Goal: Task Accomplishment & Management: Manage account settings

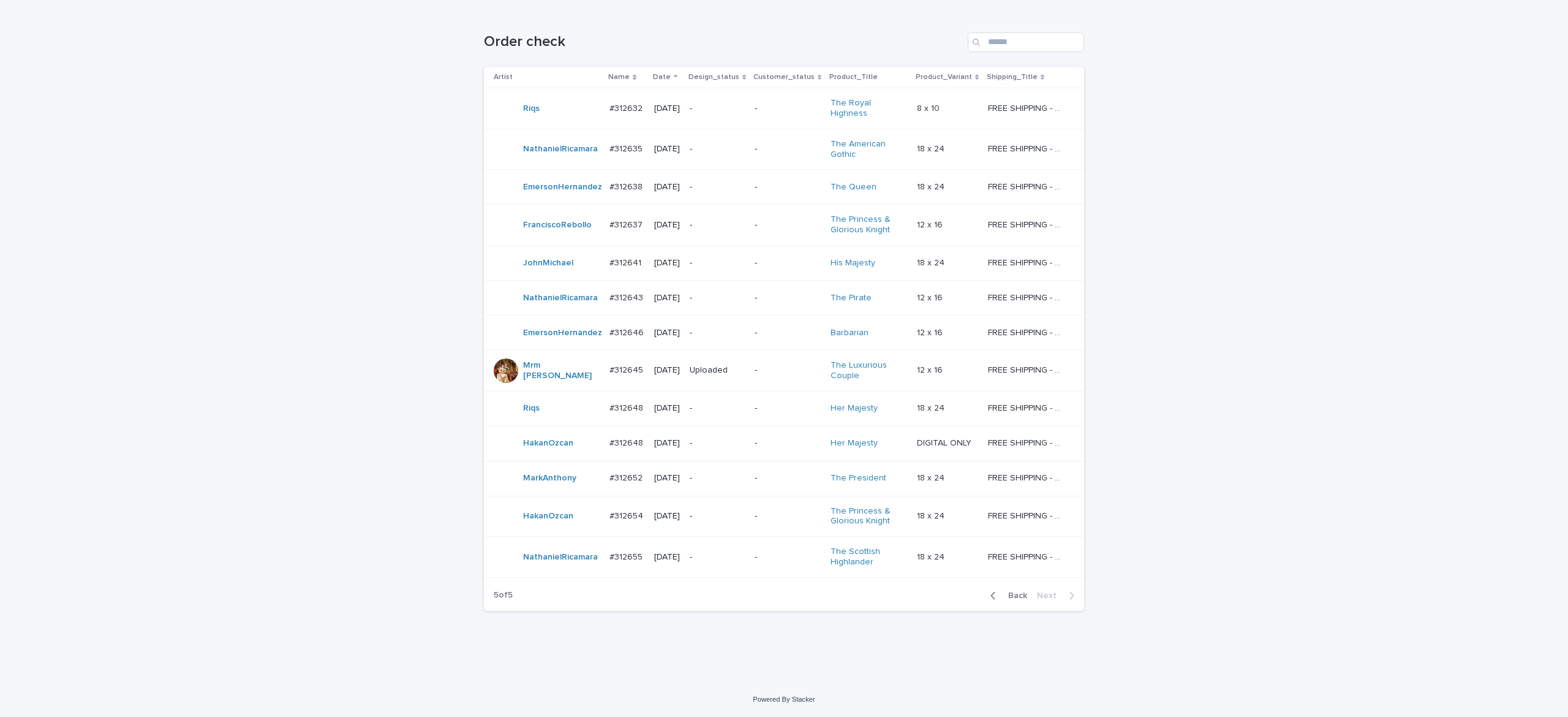
scroll to position [206, 0]
click at [1019, 611] on div "Back Next" at bounding box center [1032, 595] width 103 height 31
click at [1010, 600] on span "Back" at bounding box center [1014, 596] width 27 height 9
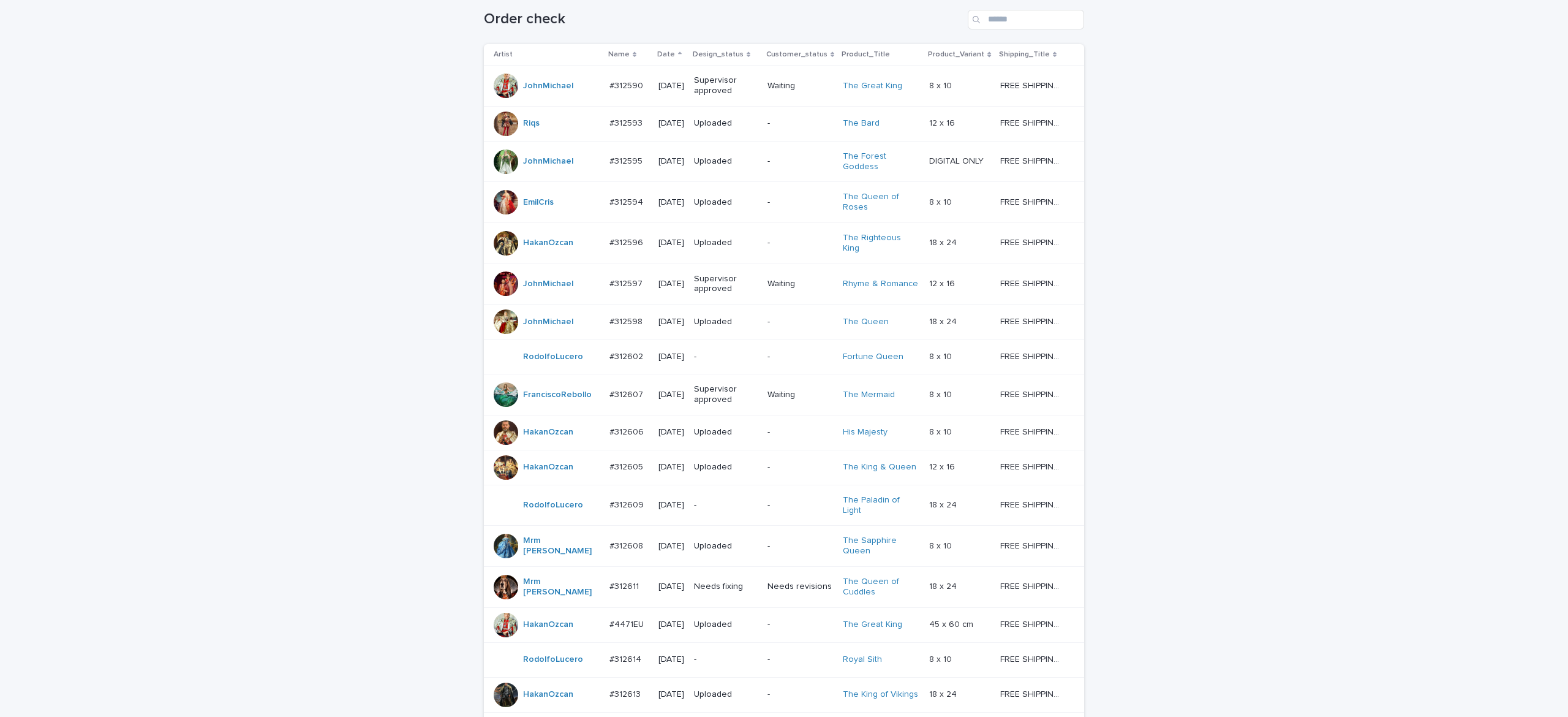
click at [1000, 592] on p "FREE SHIPPING - preview in 1-2 business days, after your approval delivery will…" at bounding box center [1033, 586] width 67 height 13
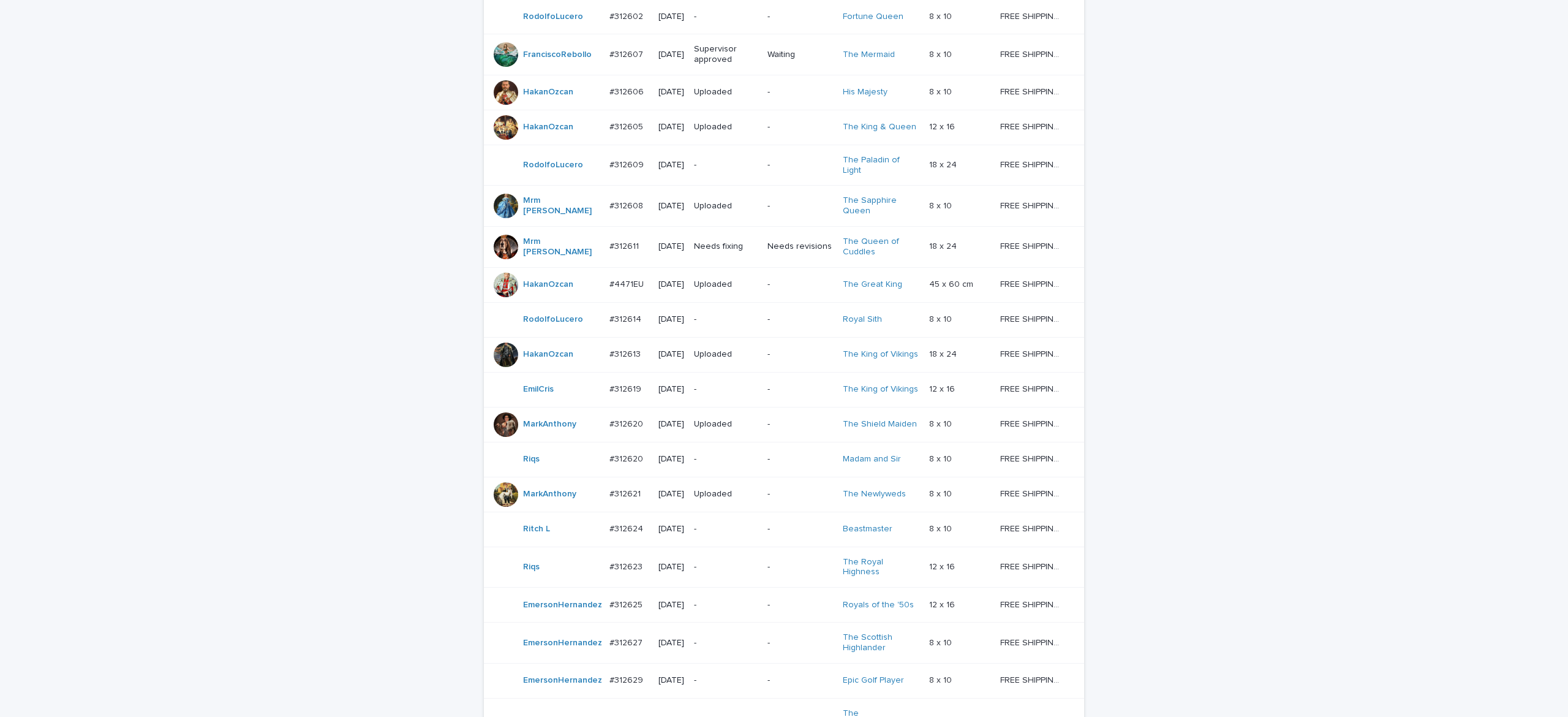
scroll to position [103, 0]
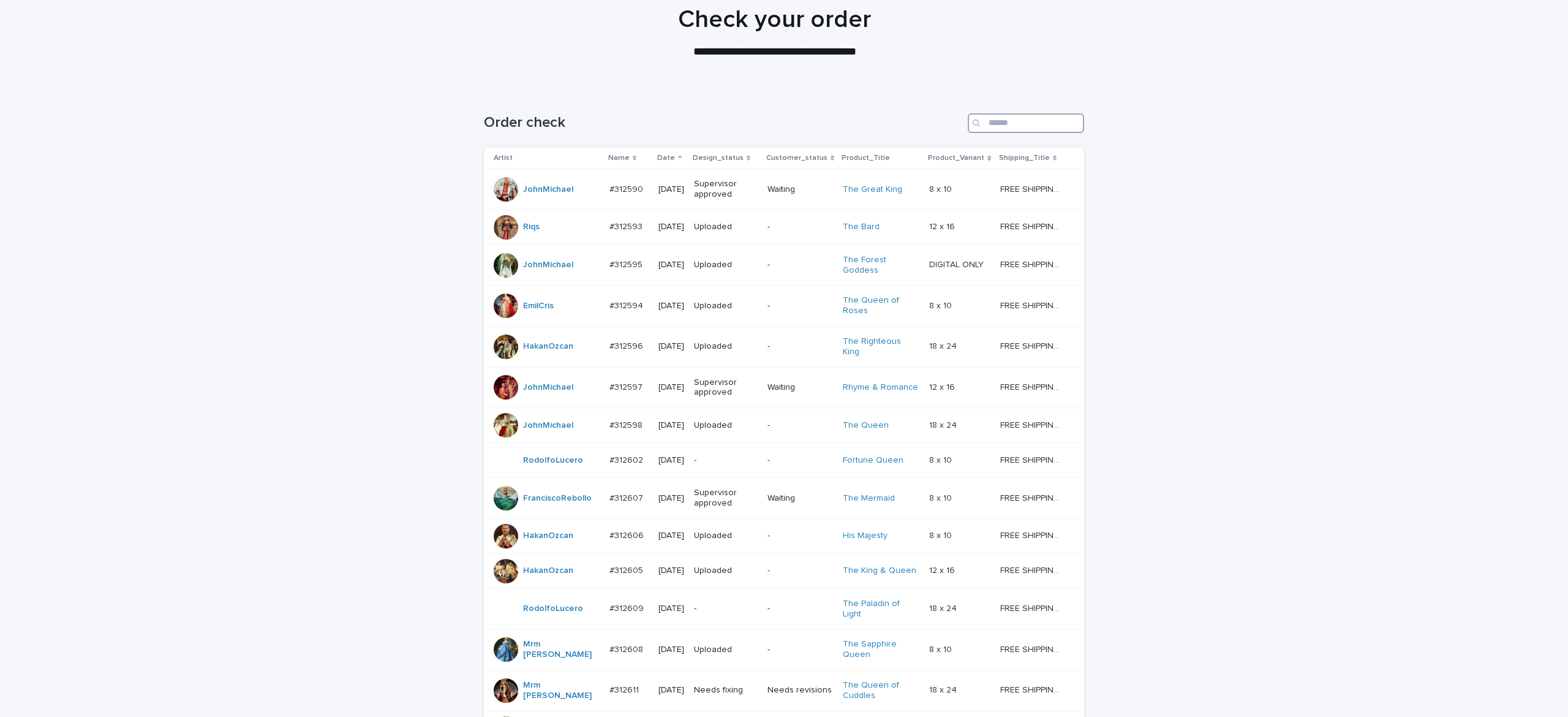
click at [1005, 121] on input "Search" at bounding box center [1026, 123] width 116 height 19
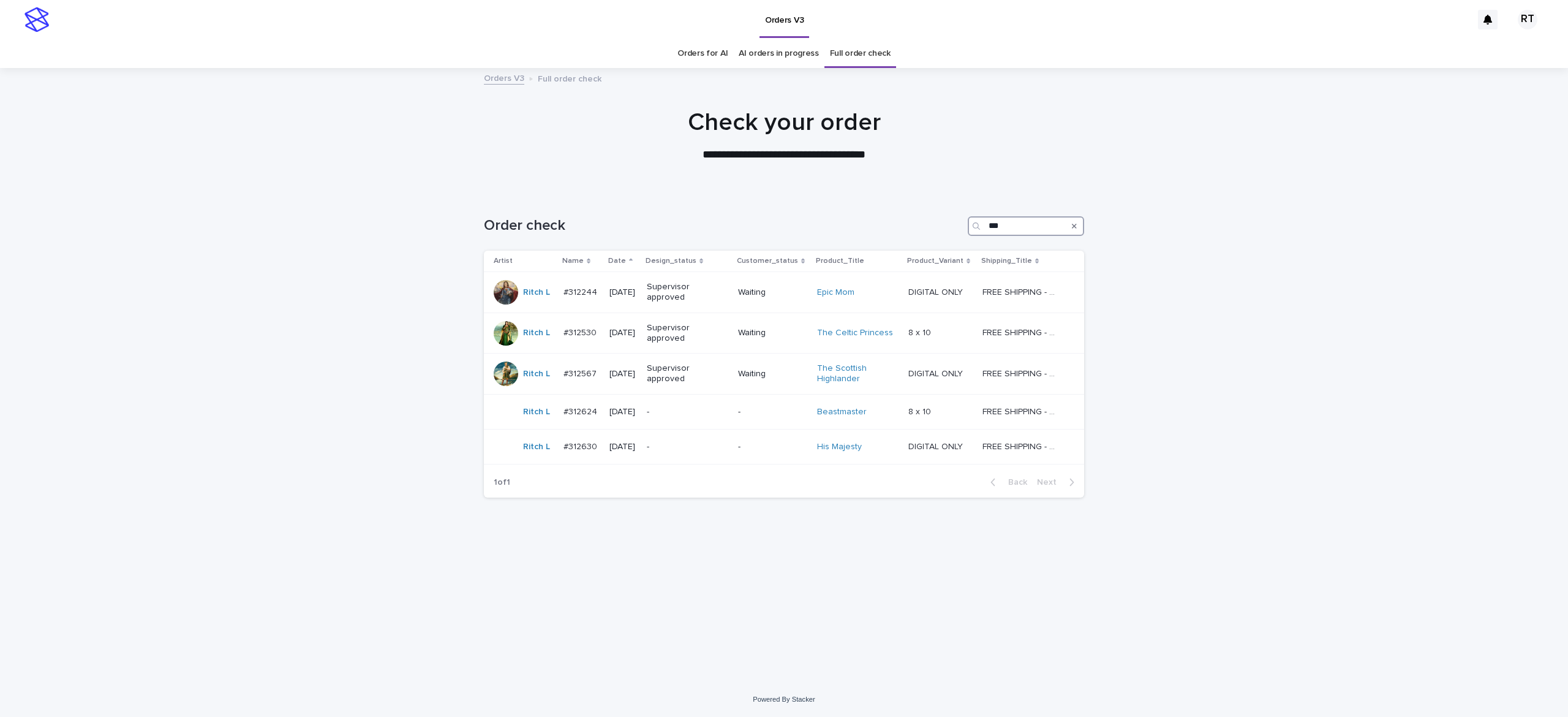
type input "***"
click at [689, 447] on p "-" at bounding box center [685, 447] width 77 height 11
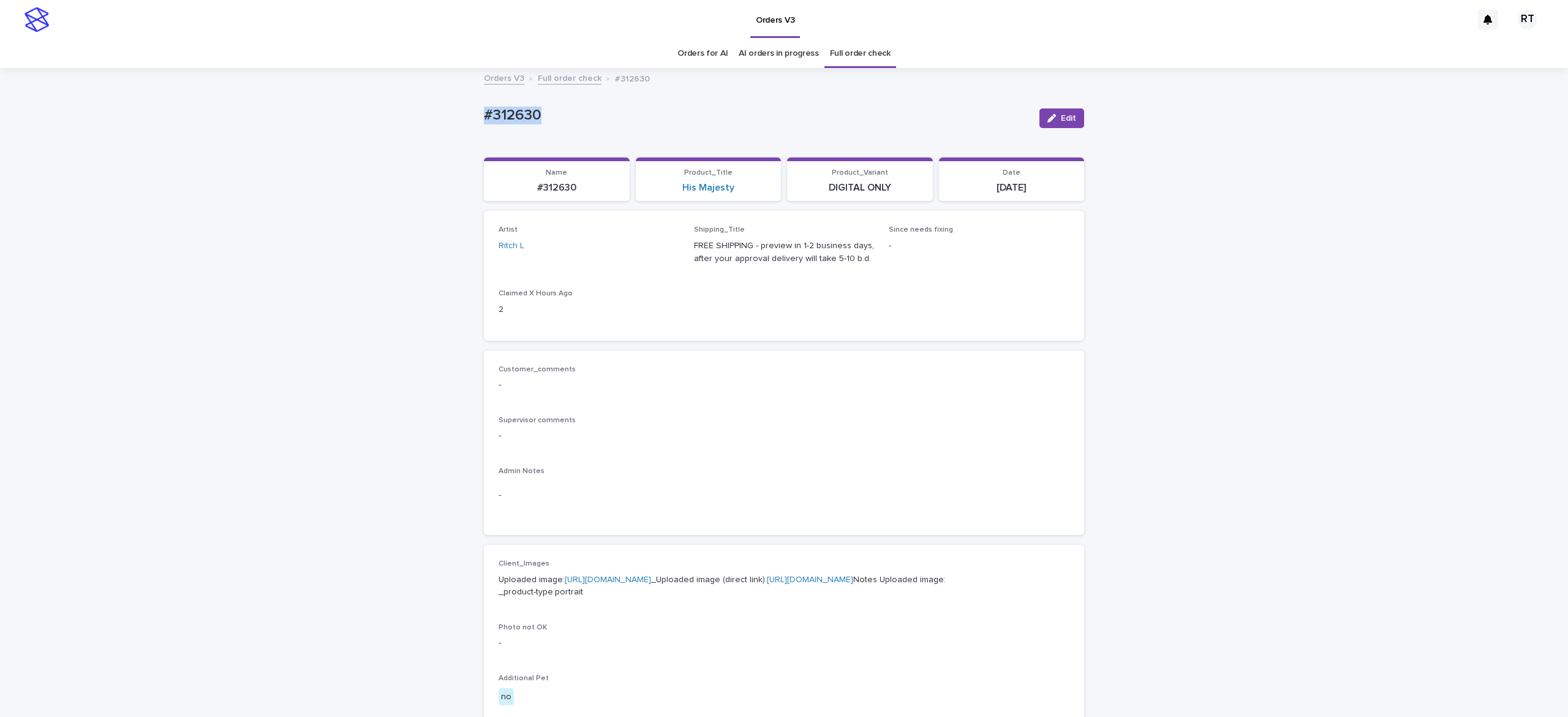
drag, startPoint x: 473, startPoint y: 105, endPoint x: 628, endPoint y: 92, distance: 155.5
click at [613, 93] on div "Loading... Saving… Loading... Saving… #312630 Edit #312630 Edit Sorry, there wa…" at bounding box center [784, 627] width 1568 height 1116
copy p "#312630"
click at [601, 595] on p "Uploaded image: https://cdn.shopify.com-uploadkit.app/s/files/1/0033/4807/0511/…" at bounding box center [784, 587] width 571 height 26
click at [632, 584] on link "https://cdn.shopify.com-uploadkit.app/s/files/1/0033/4807/0511/files/download.h…" at bounding box center [608, 580] width 87 height 9
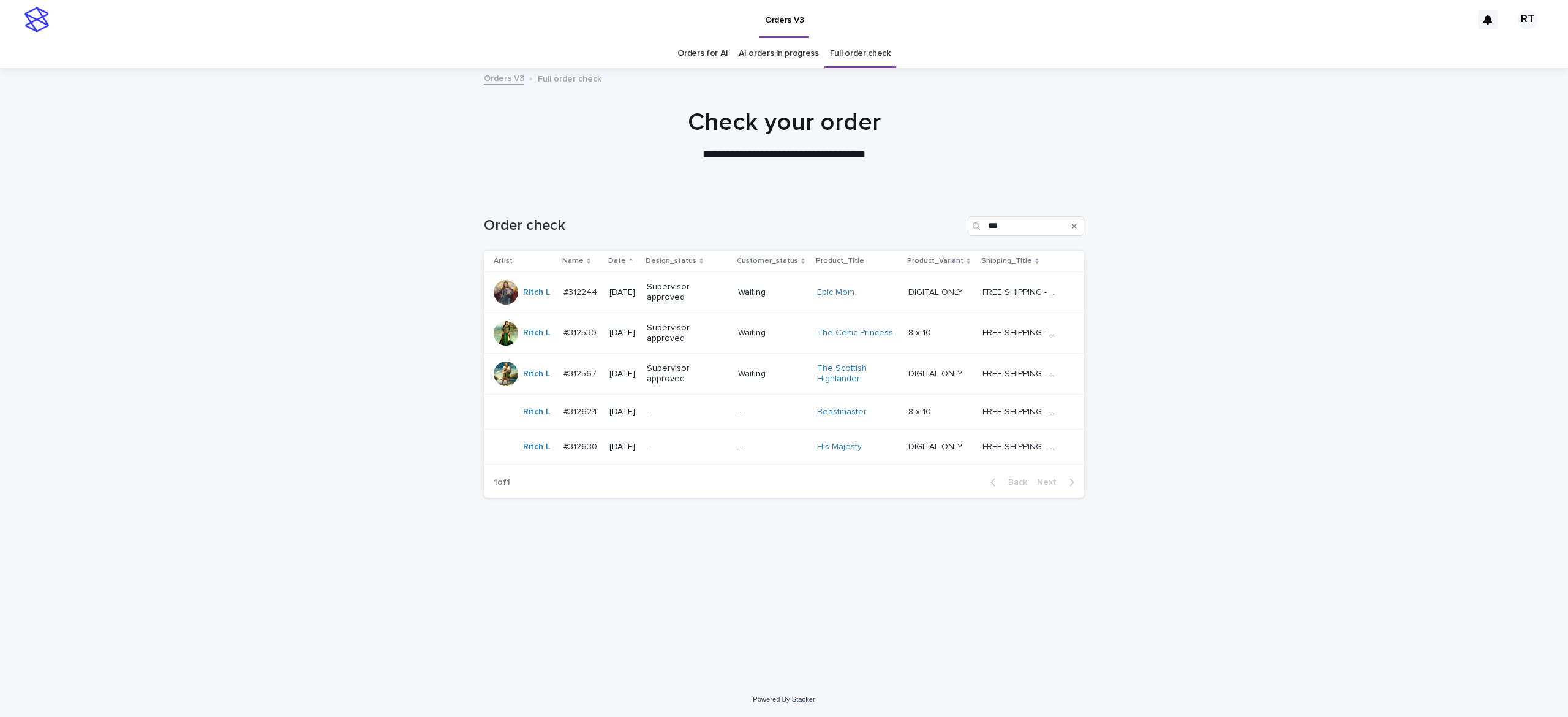
click at [697, 420] on div "-" at bounding box center [688, 412] width 82 height 20
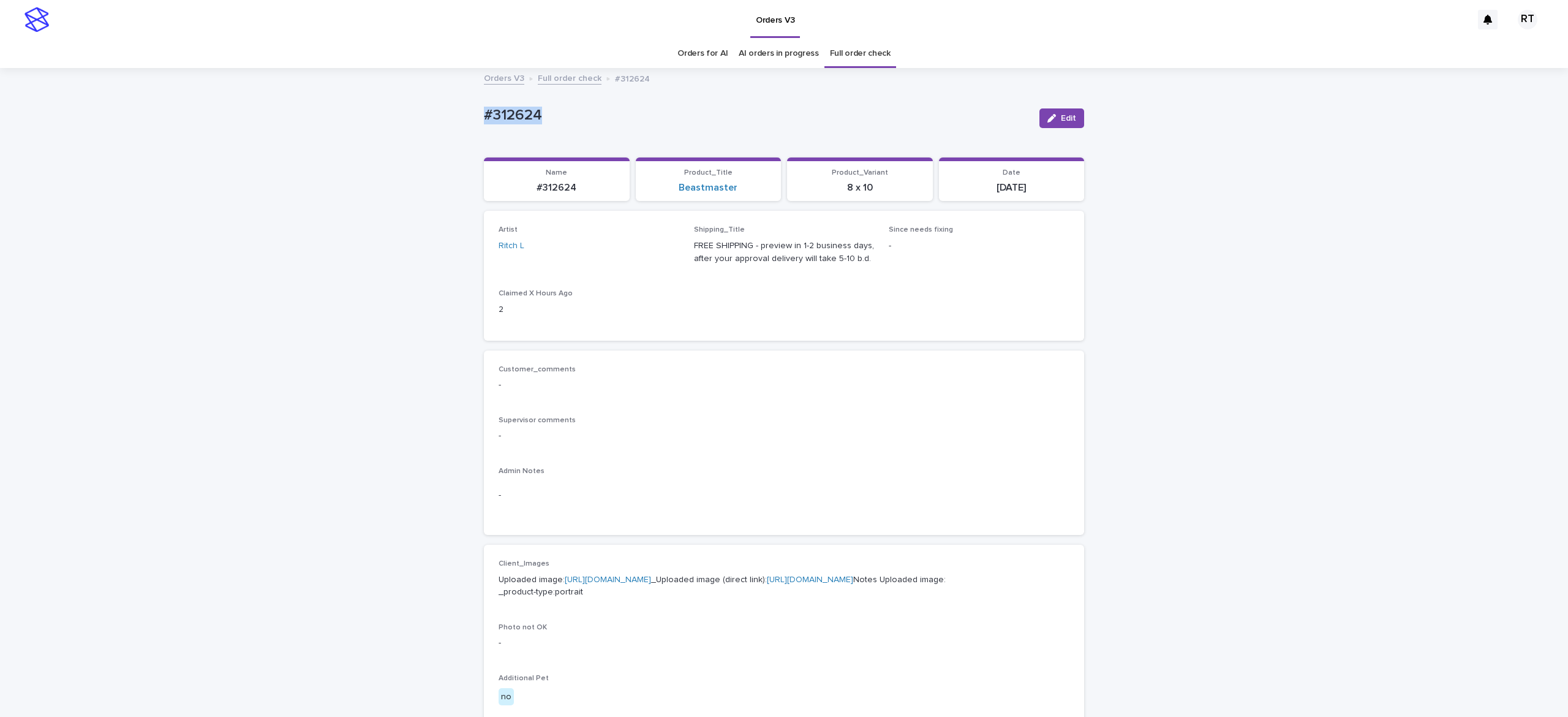
drag, startPoint x: 510, startPoint y: 104, endPoint x: 633, endPoint y: 104, distance: 123.0
click at [603, 103] on div "Loading... Saving… Loading... Saving… #312624 Edit #312624 Edit Sorry, there wa…" at bounding box center [784, 627] width 1568 height 1116
copy p "#312624"
click at [626, 584] on link "[URL][DOMAIN_NAME]" at bounding box center [608, 580] width 87 height 9
click at [1061, 117] on span "Edit" at bounding box center [1068, 118] width 15 height 9
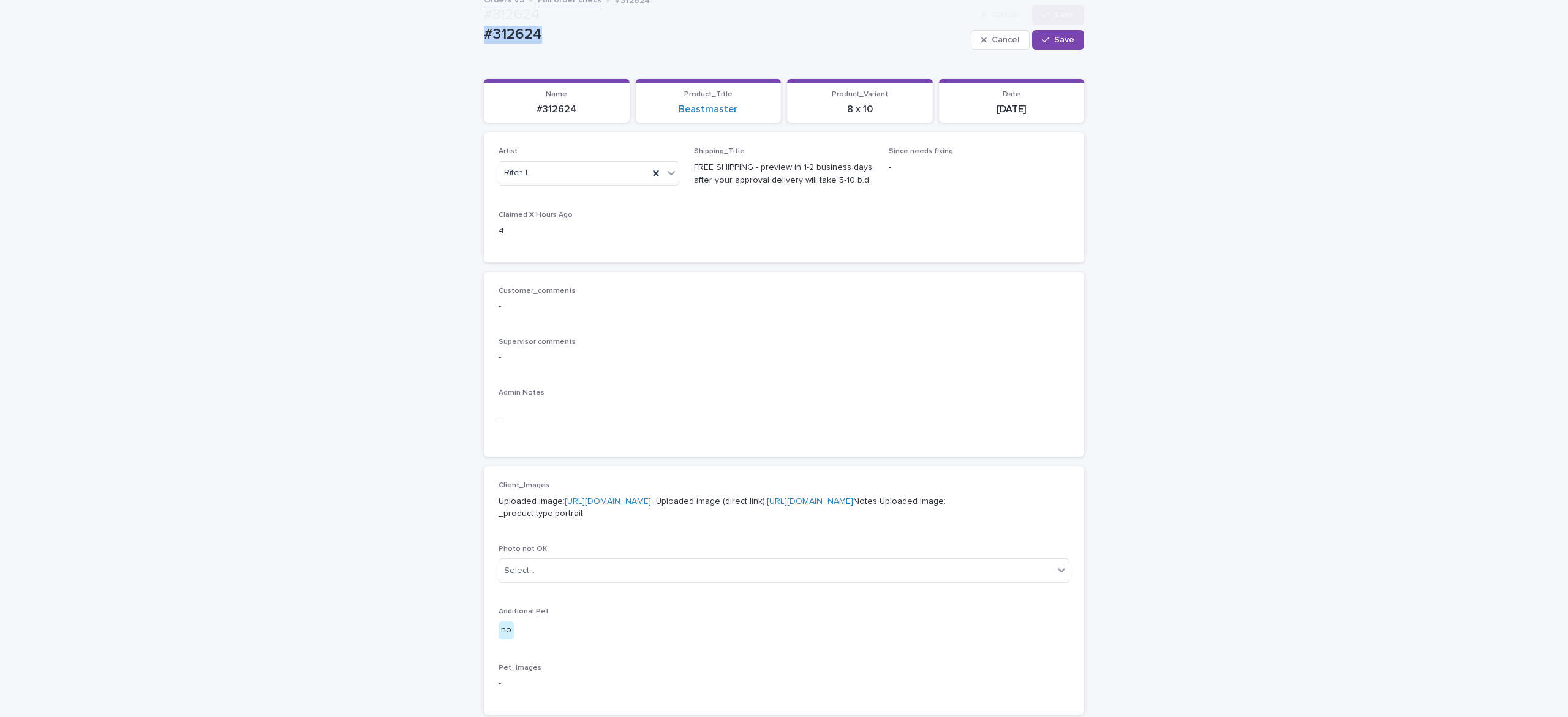
scroll to position [615, 0]
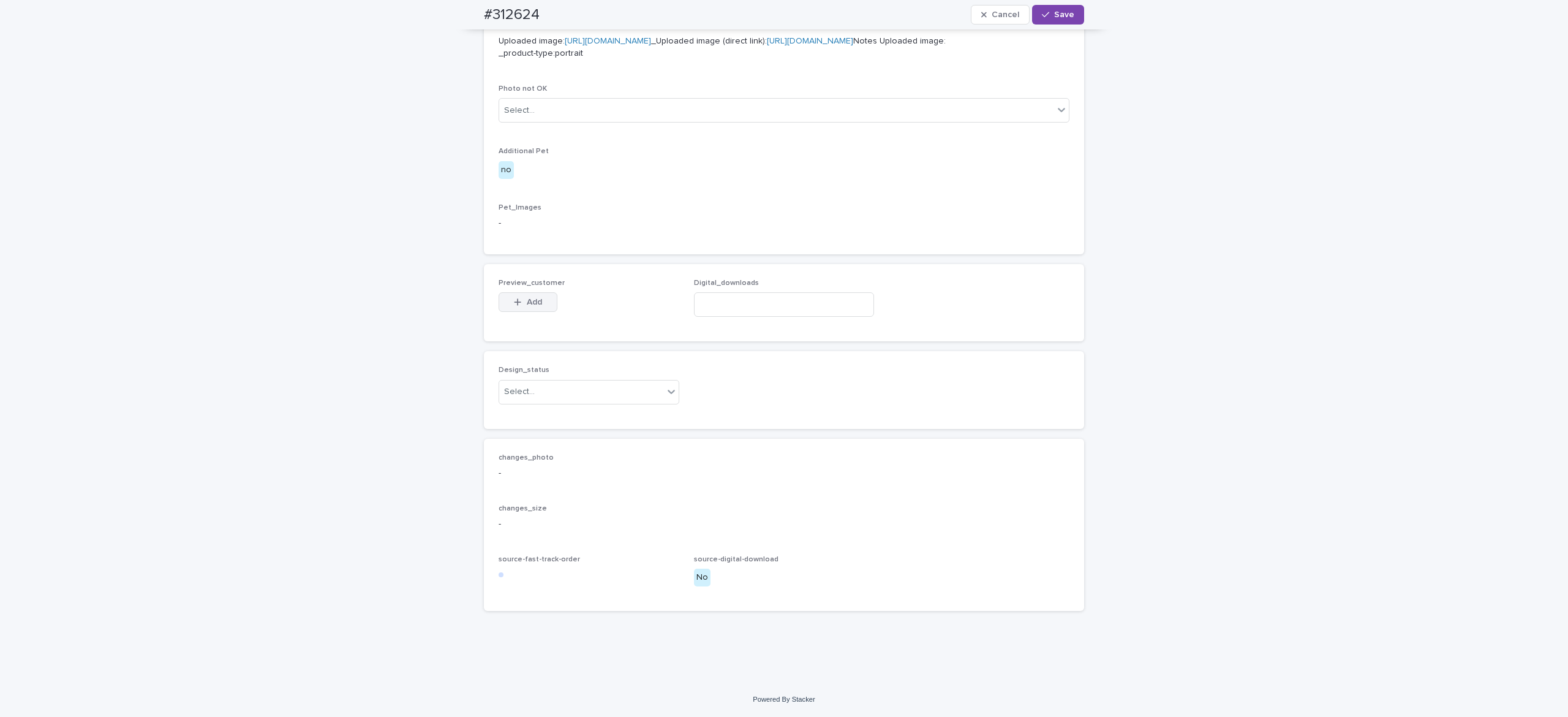
click at [515, 303] on icon "button" at bounding box center [517, 302] width 6 height 6
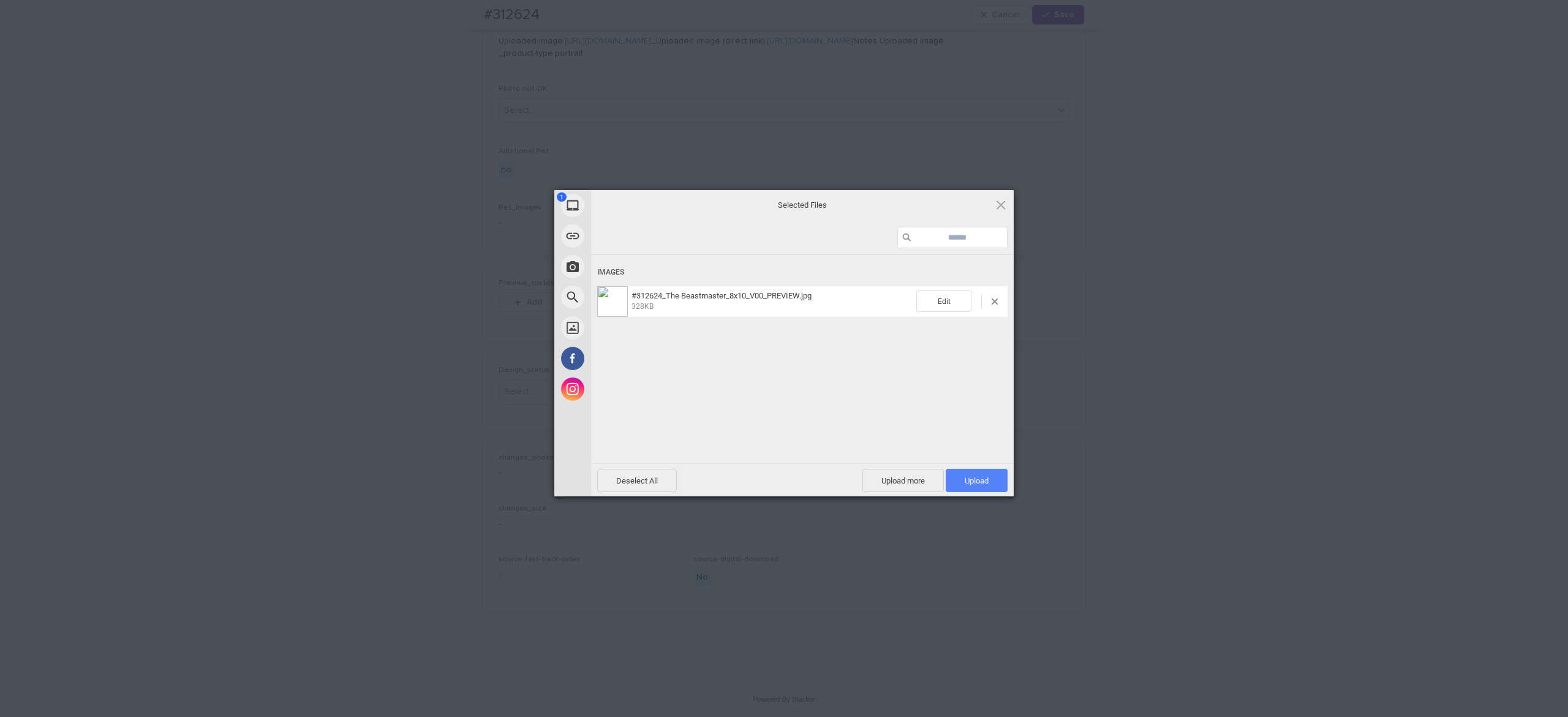
click at [986, 478] on span "Upload 1" at bounding box center [976, 480] width 24 height 9
click at [795, 364] on div "Uploading #312624_The Beastmaster_8x10_V00_PREVIEW.jpg 0.00B / 328KB" at bounding box center [803, 378] width 423 height 245
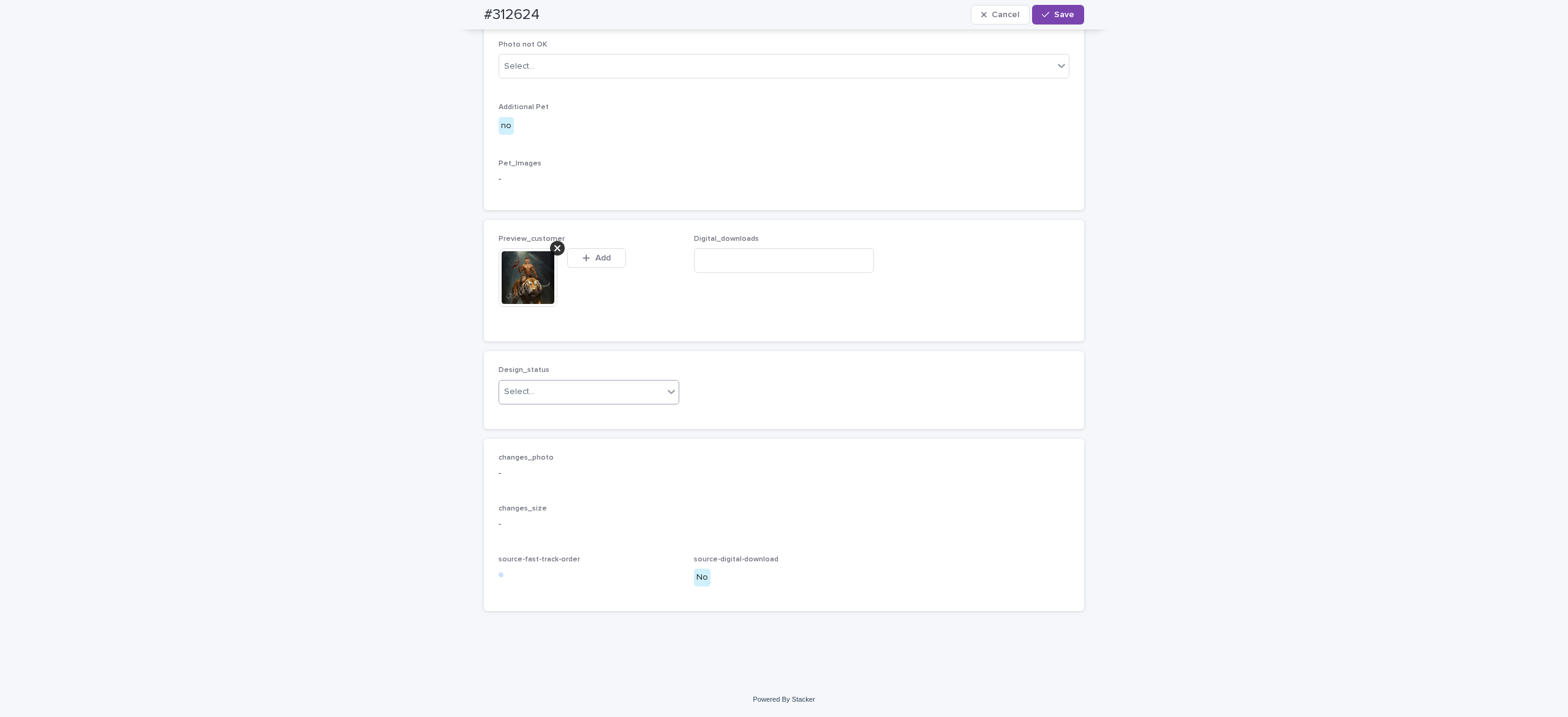
scroll to position [637, 0]
drag, startPoint x: 544, startPoint y: 413, endPoint x: 550, endPoint y: 423, distance: 11.7
click at [545, 402] on div "Select..." at bounding box center [581, 391] width 164 height 20
drag, startPoint x: 555, startPoint y: 438, endPoint x: 573, endPoint y: 420, distance: 25.5
click at [556, 438] on div "Uploaded" at bounding box center [580, 438] width 179 height 22
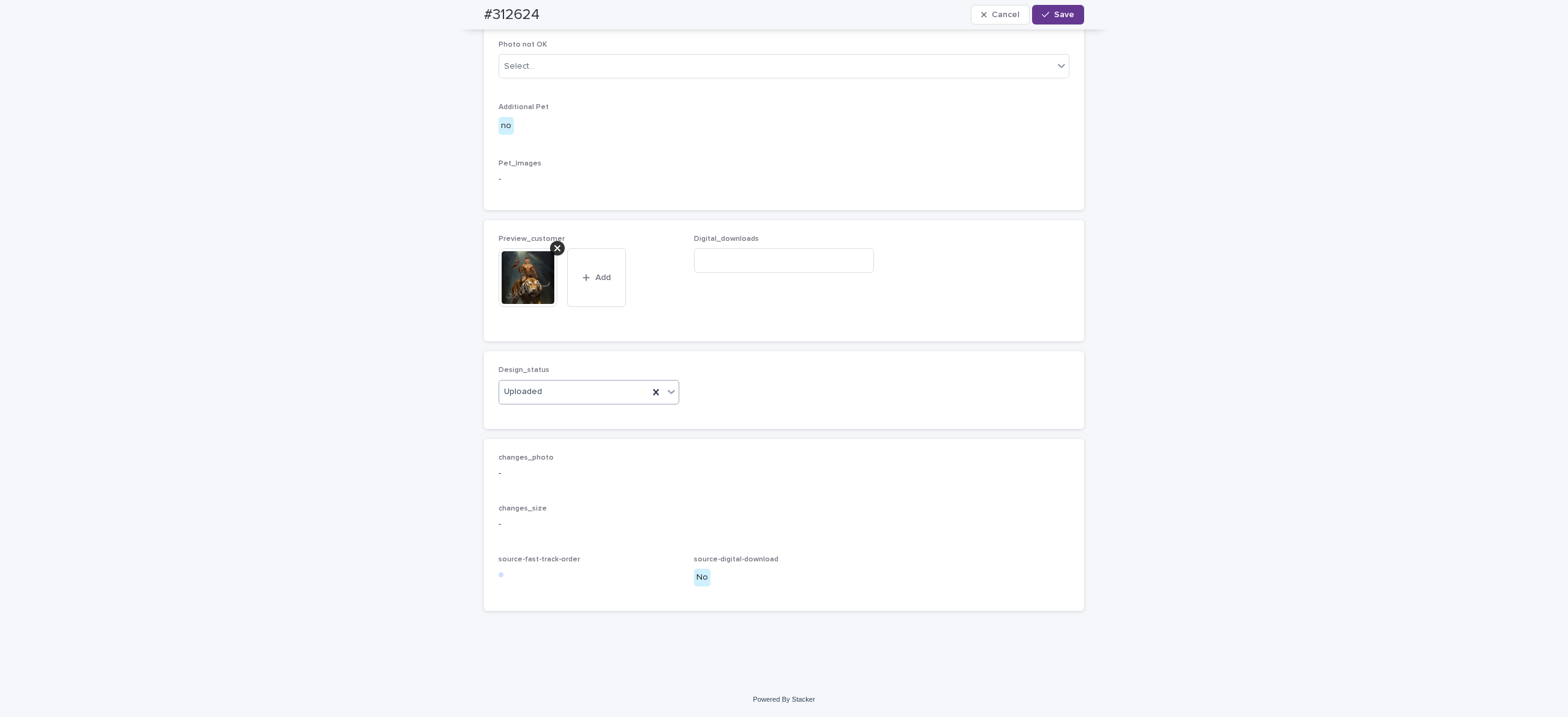
click at [1045, 14] on button "Save" at bounding box center [1058, 14] width 52 height 19
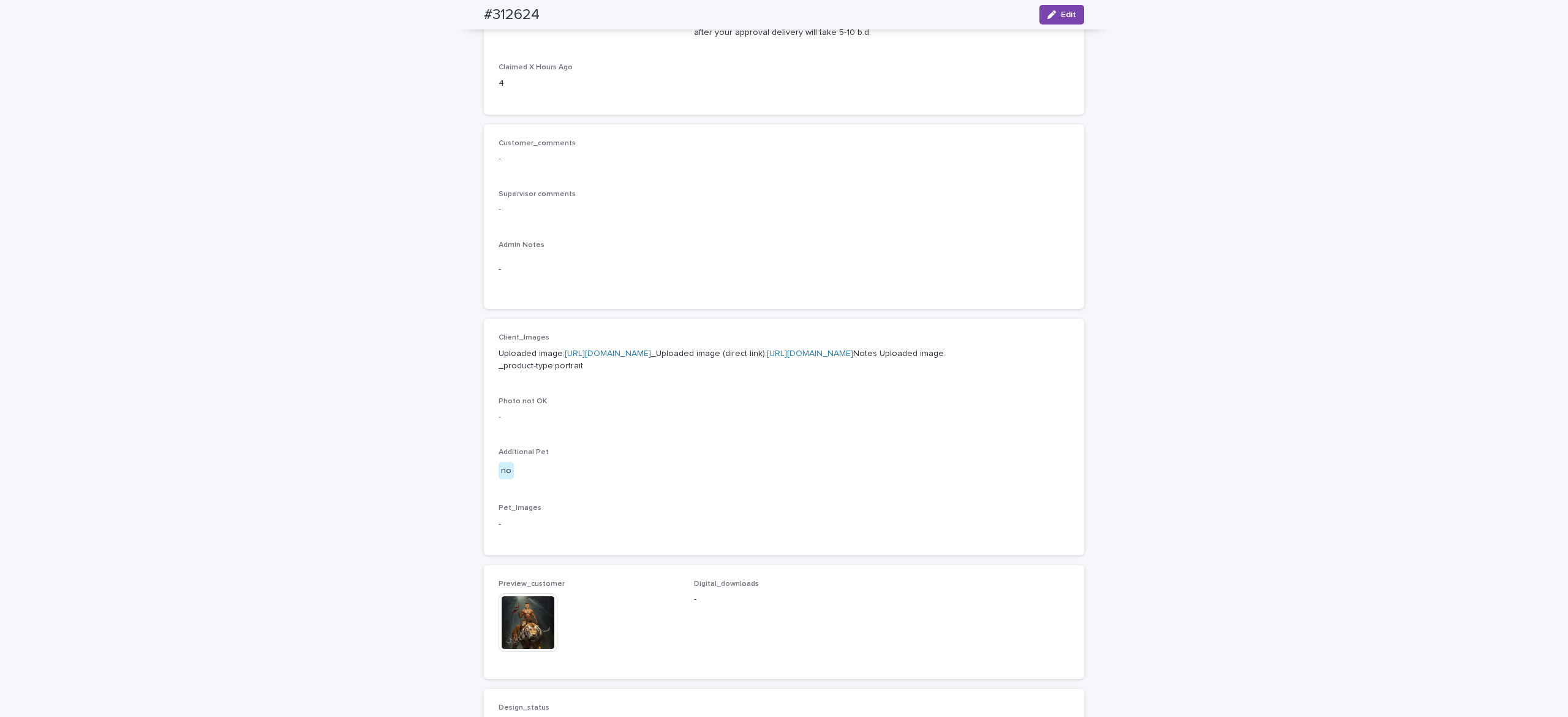
scroll to position [0, 0]
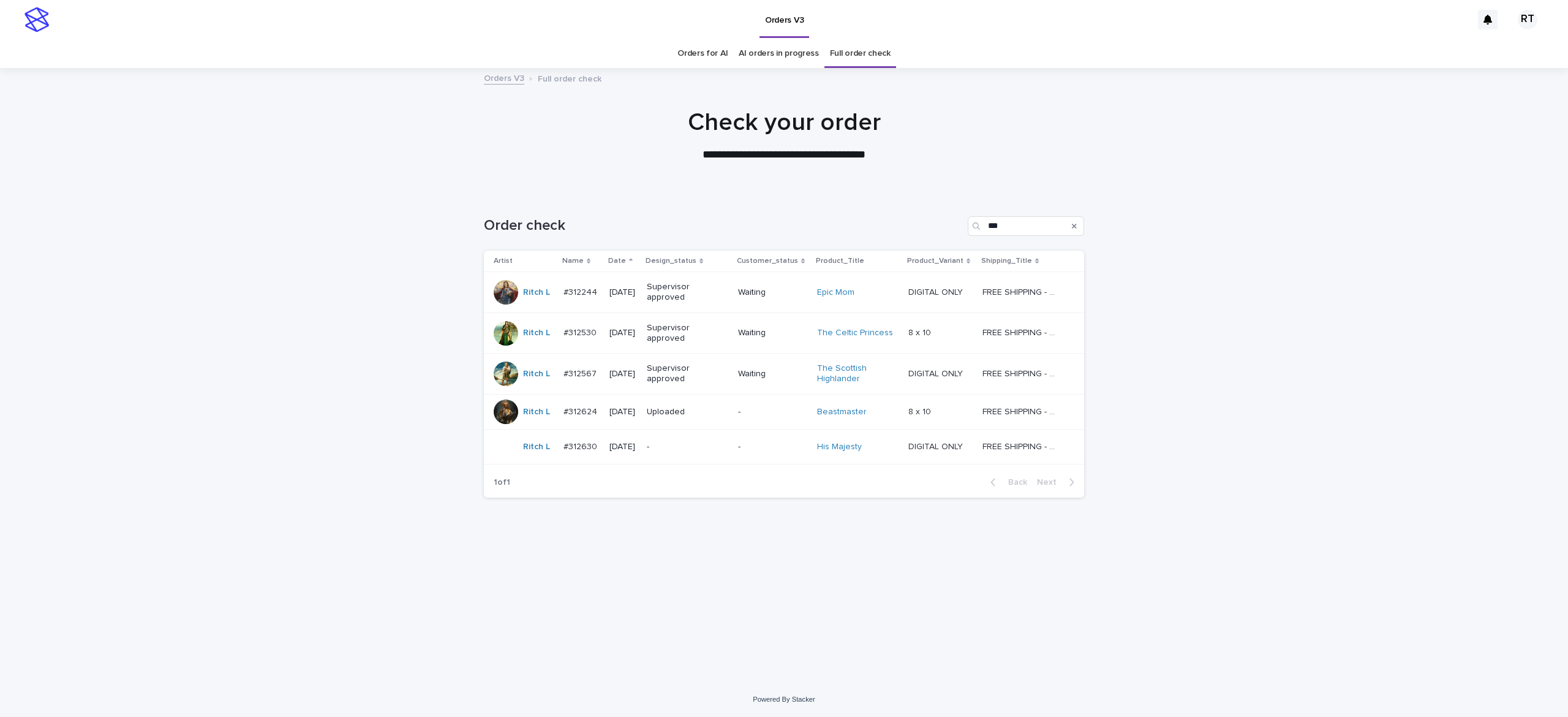
click at [684, 451] on p "-" at bounding box center [685, 447] width 77 height 11
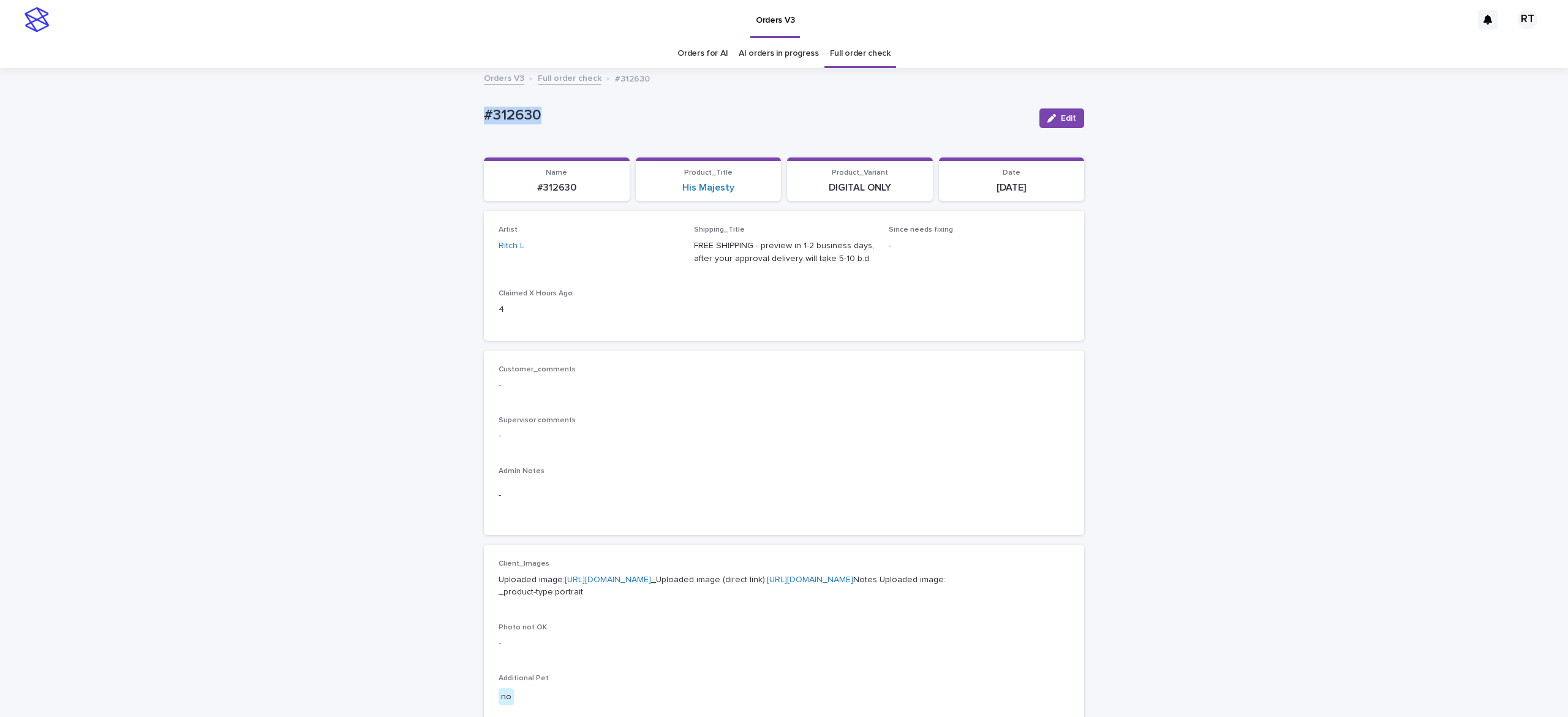
drag, startPoint x: 449, startPoint y: 99, endPoint x: 684, endPoint y: 103, distance: 235.0
click at [652, 107] on div "Loading... Saving… Loading... Saving… #312630 Edit #312630 Edit Sorry, there wa…" at bounding box center [784, 627] width 1568 height 1116
copy p "#312630"
drag, startPoint x: 1051, startPoint y: 120, endPoint x: 1124, endPoint y: 192, distance: 102.5
click at [1061, 121] on span "Edit" at bounding box center [1068, 118] width 15 height 9
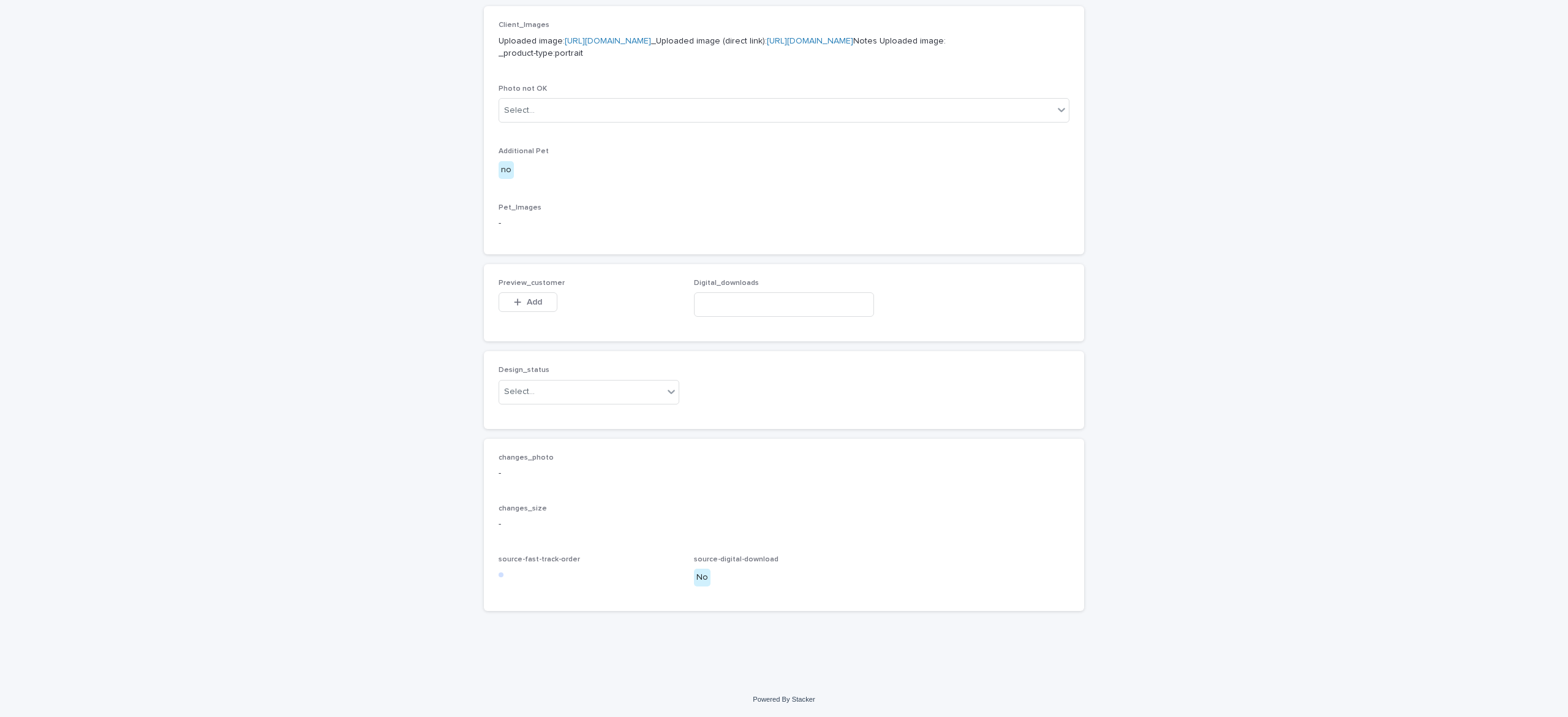
scroll to position [602, 0]
click at [757, 316] on div "Digital_downloads" at bounding box center [784, 303] width 181 height 48
paste input "**********"
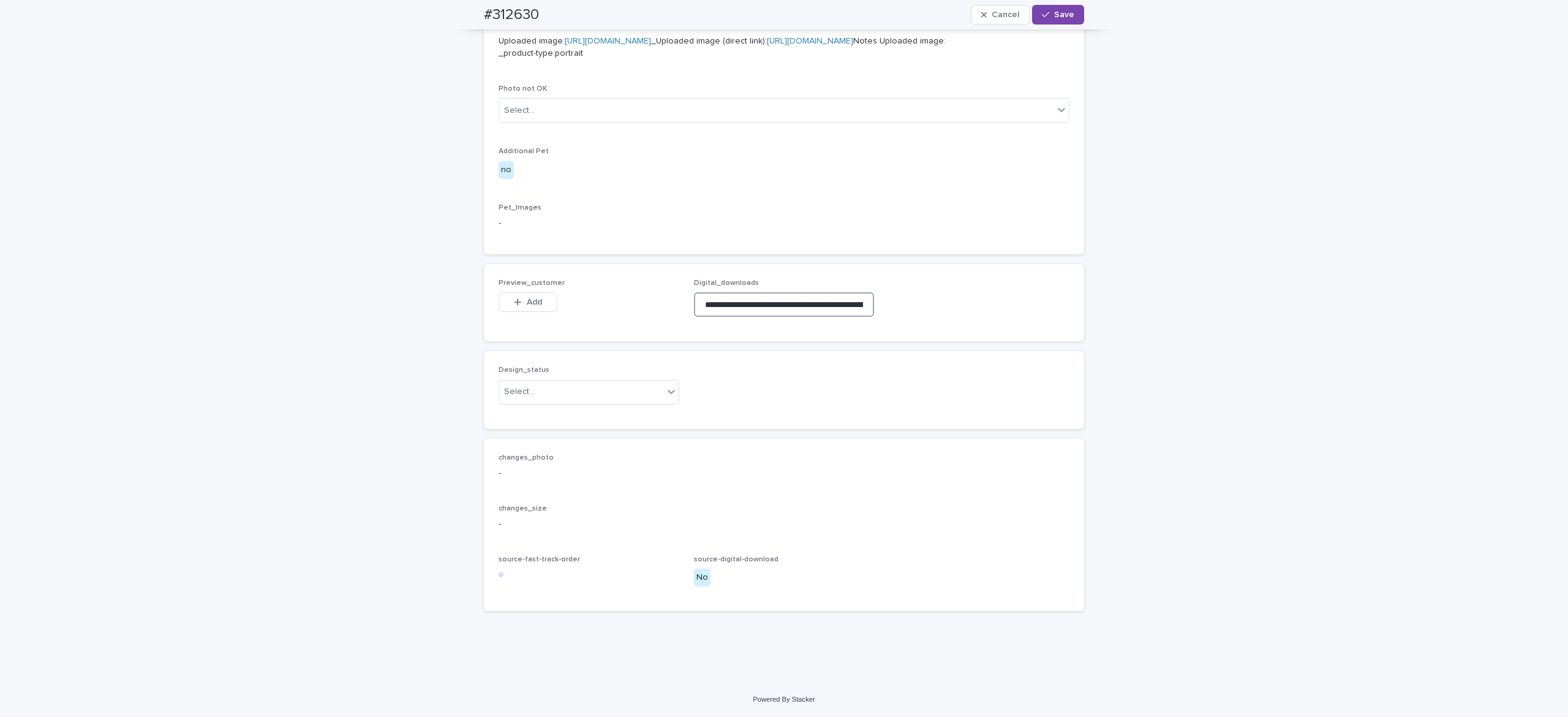
scroll to position [0, 195]
type input "**********"
drag, startPoint x: 516, startPoint y: 299, endPoint x: 530, endPoint y: 320, distance: 25.2
click at [527, 298] on span "Add" at bounding box center [534, 302] width 15 height 9
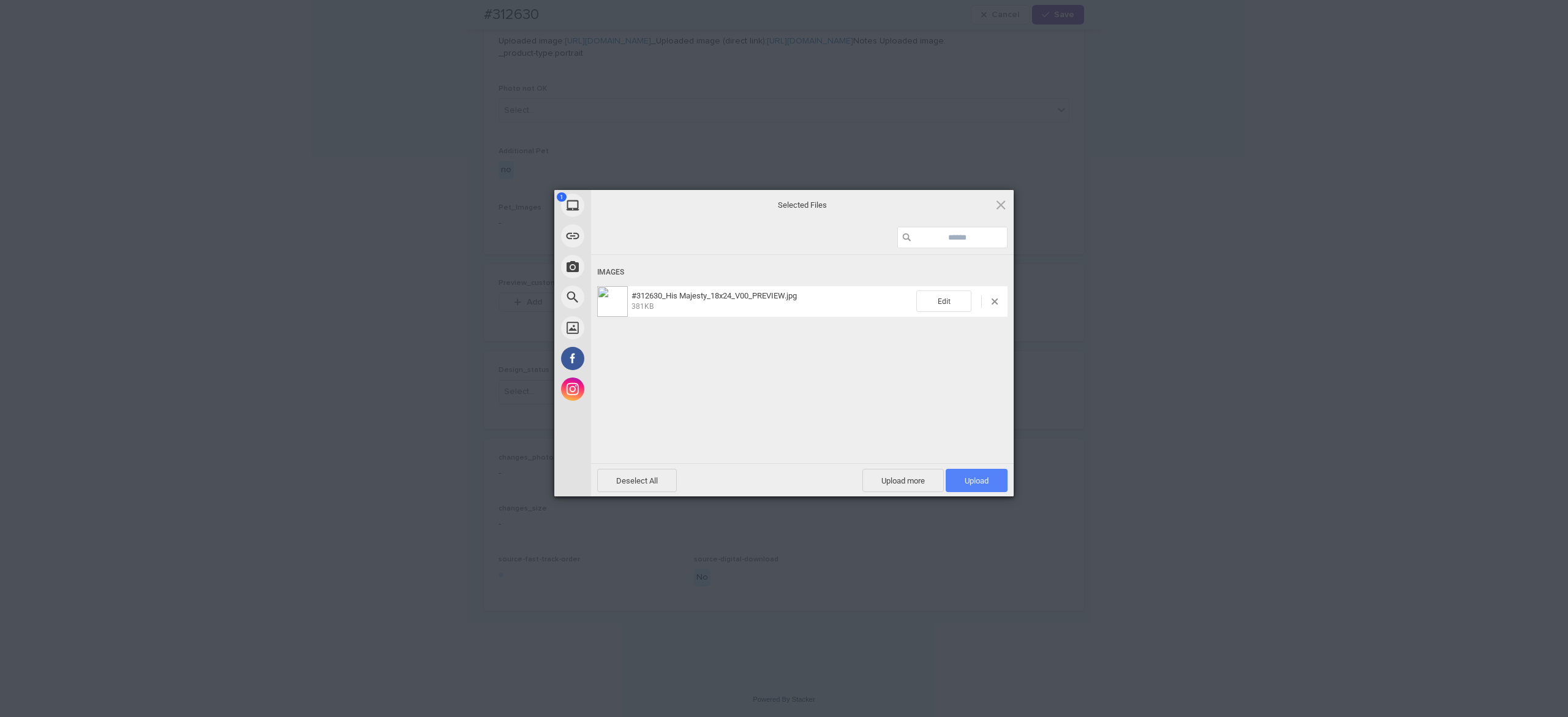
click at [985, 477] on span "Upload 1" at bounding box center [976, 480] width 24 height 9
drag, startPoint x: 924, startPoint y: 408, endPoint x: 929, endPoint y: 413, distance: 7.1
click at [926, 408] on div "Uploading #312630_His Majesty_18x24_V00_PREVIEW.jpg 0.00B / 381KB" at bounding box center [803, 378] width 423 height 245
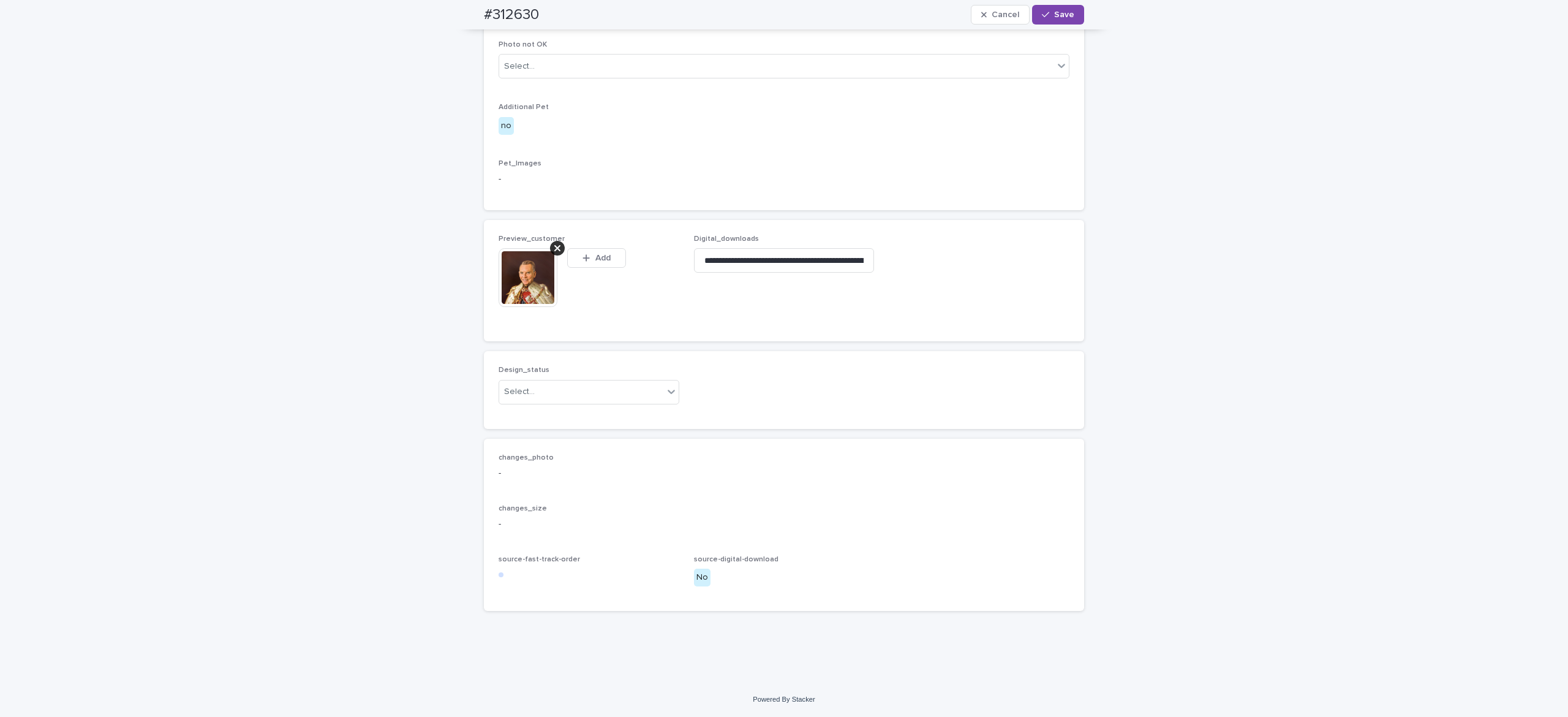
scroll to position [624, 0]
click at [588, 402] on div "Select..." at bounding box center [581, 391] width 164 height 20
click at [584, 436] on div "Uploaded" at bounding box center [580, 439] width 179 height 22
click at [1055, 21] on button "Save" at bounding box center [1058, 14] width 52 height 19
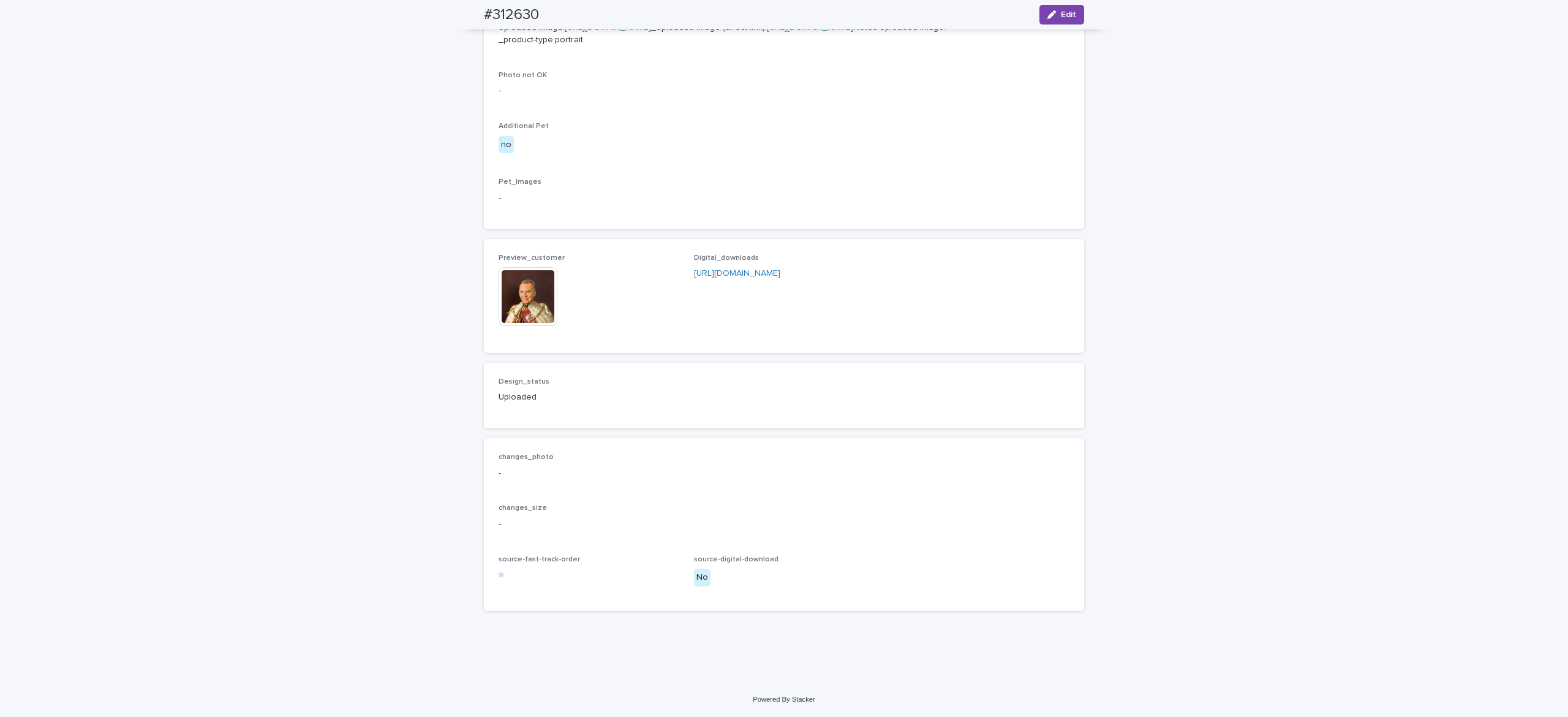
scroll to position [609, 0]
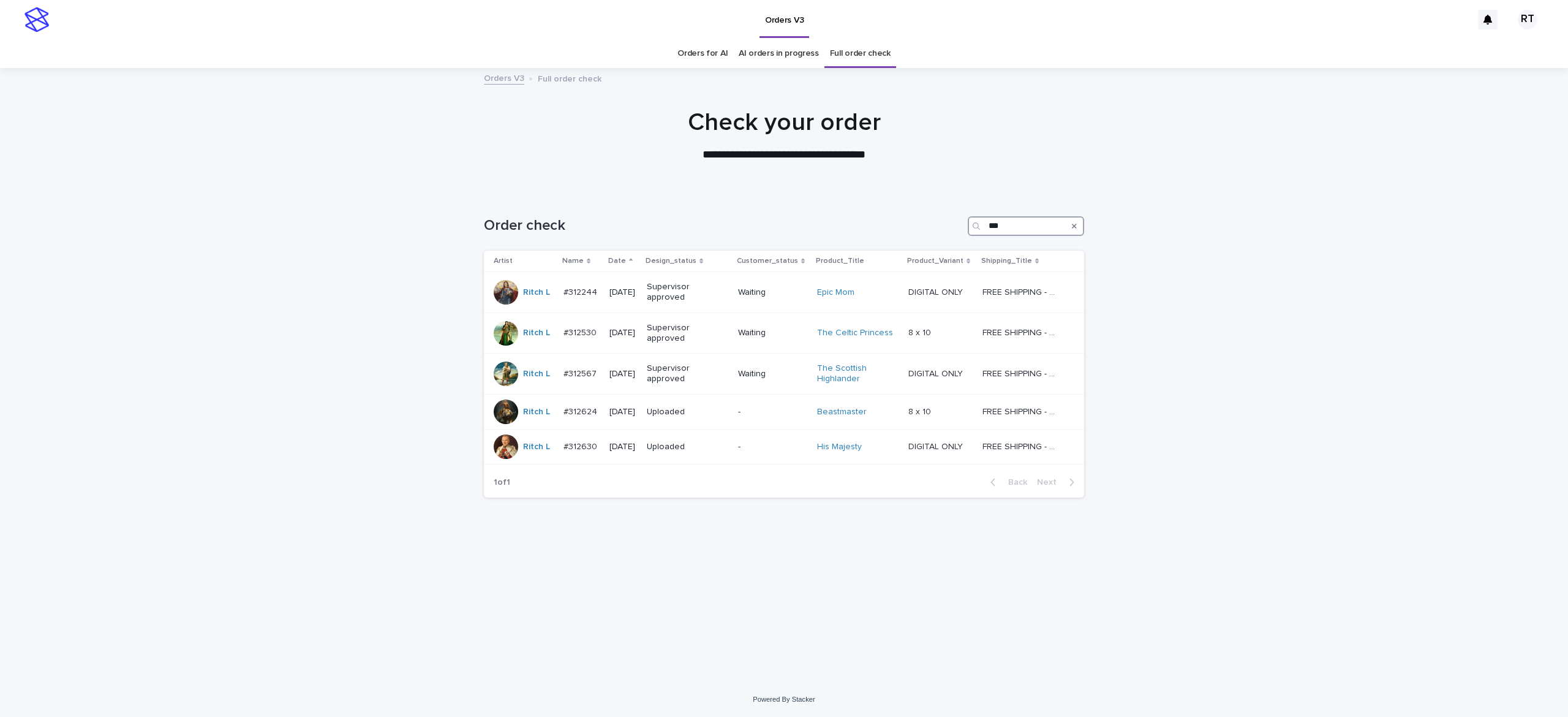
drag, startPoint x: 1003, startPoint y: 227, endPoint x: 910, endPoint y: 210, distance: 94.5
click at [927, 215] on div "Order check ***" at bounding box center [784, 222] width 601 height 59
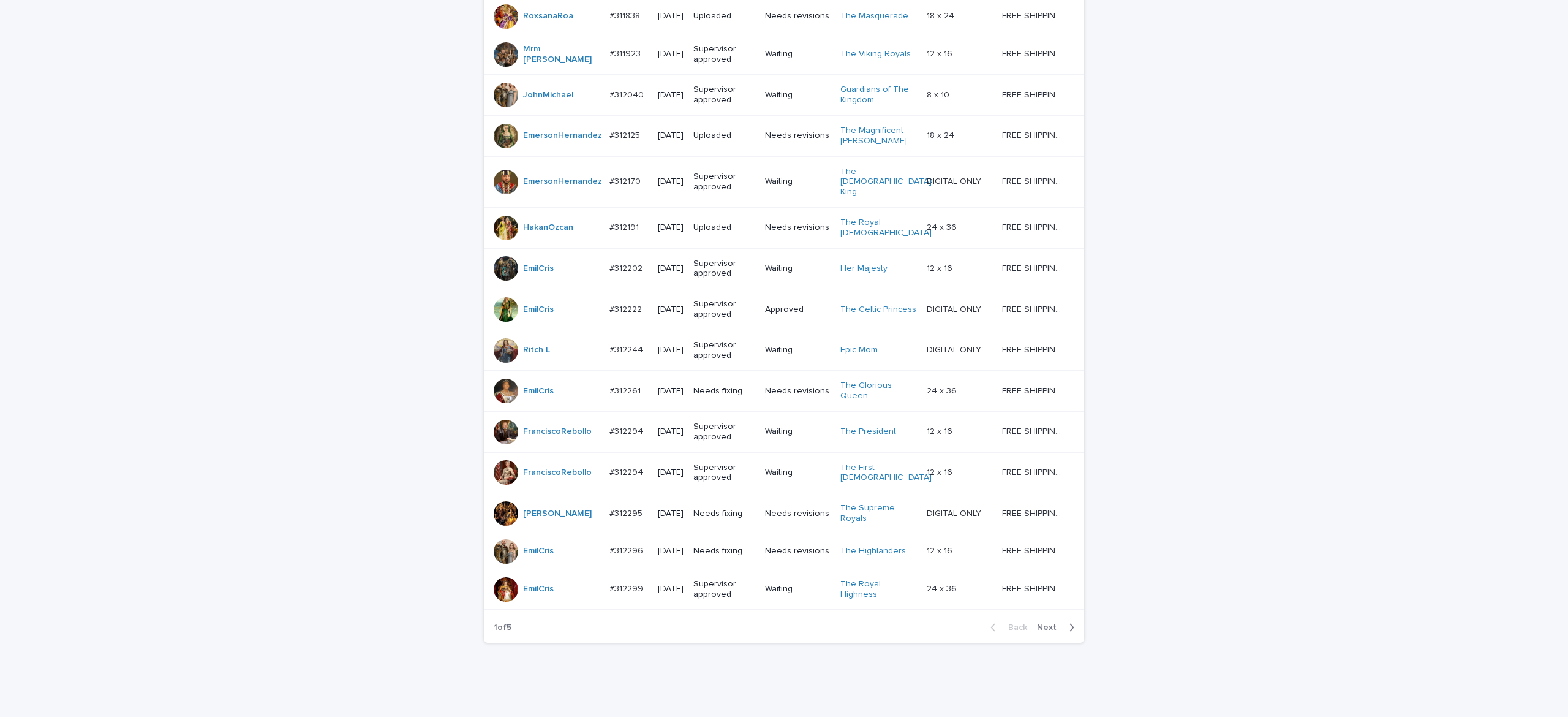
scroll to position [924, 0]
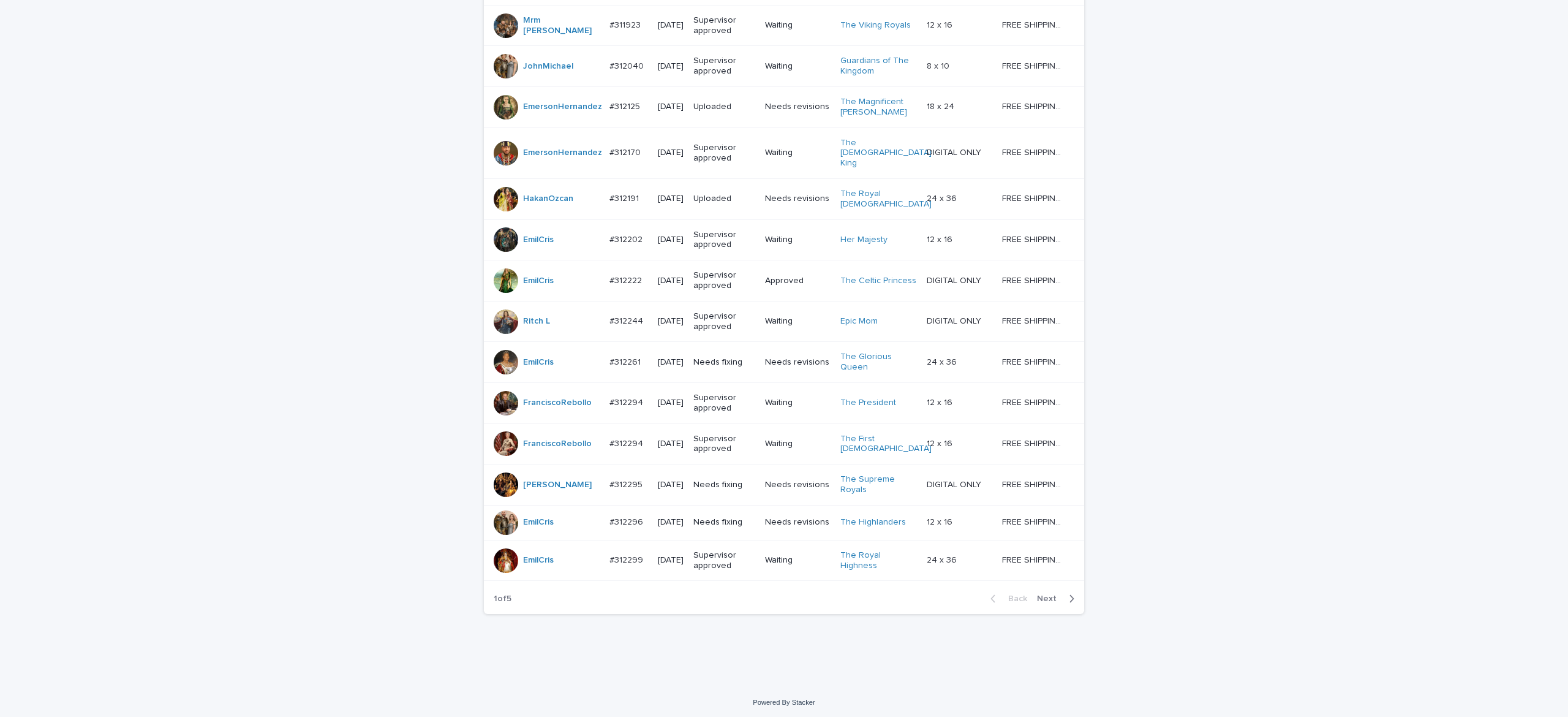
click at [1037, 594] on span "Next" at bounding box center [1051, 599] width 27 height 9
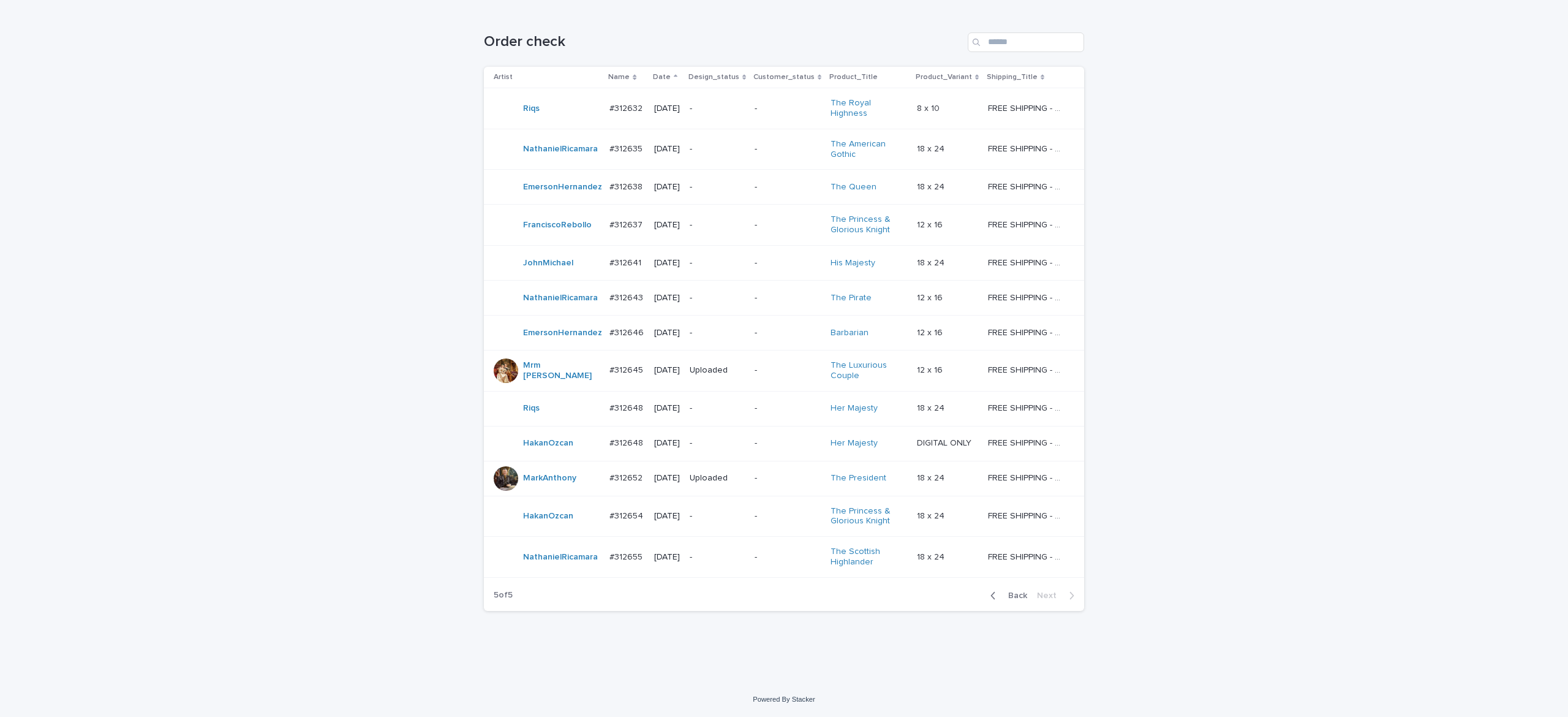
scroll to position [227, 0]
click at [1010, 597] on span "Back" at bounding box center [1014, 596] width 27 height 9
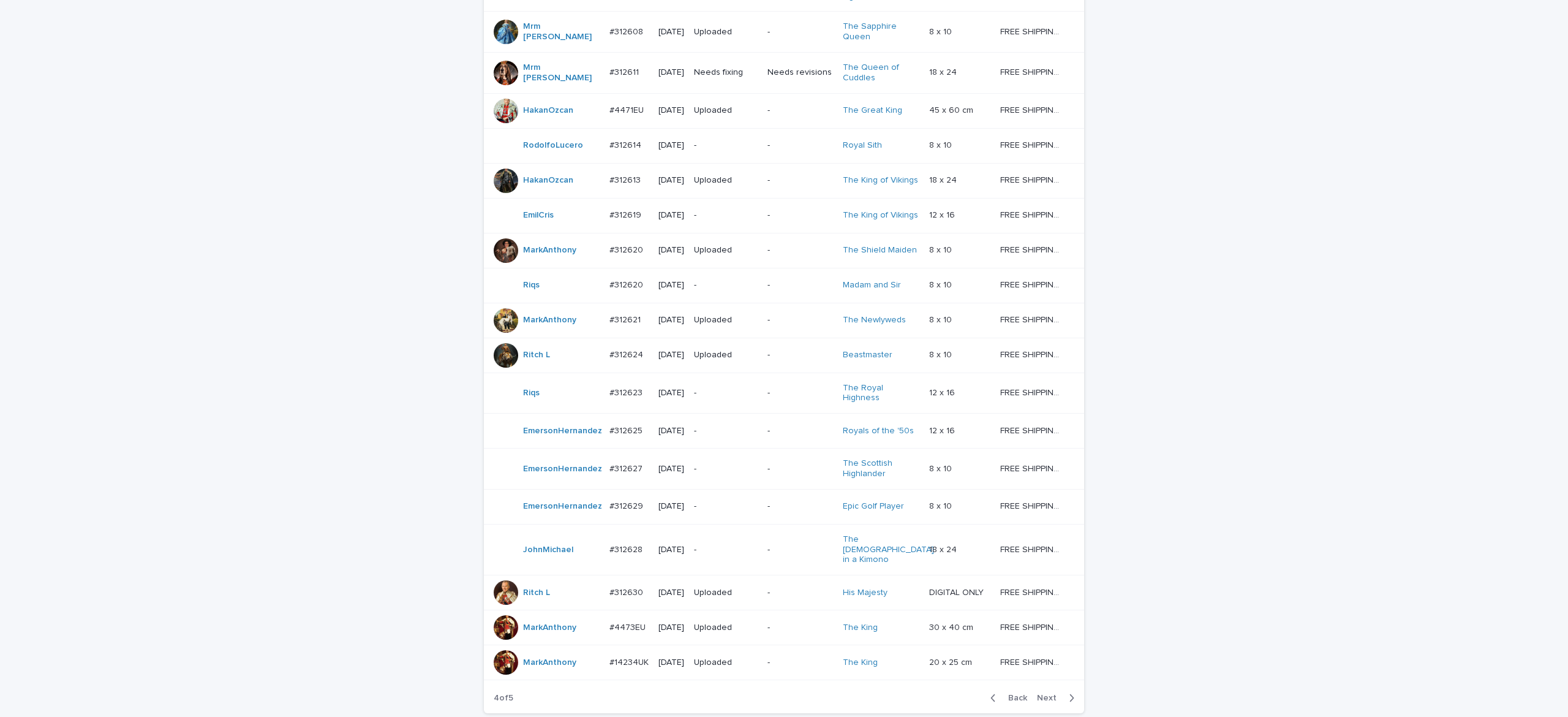
scroll to position [712, 0]
